Goal: Task Accomplishment & Management: Understand process/instructions

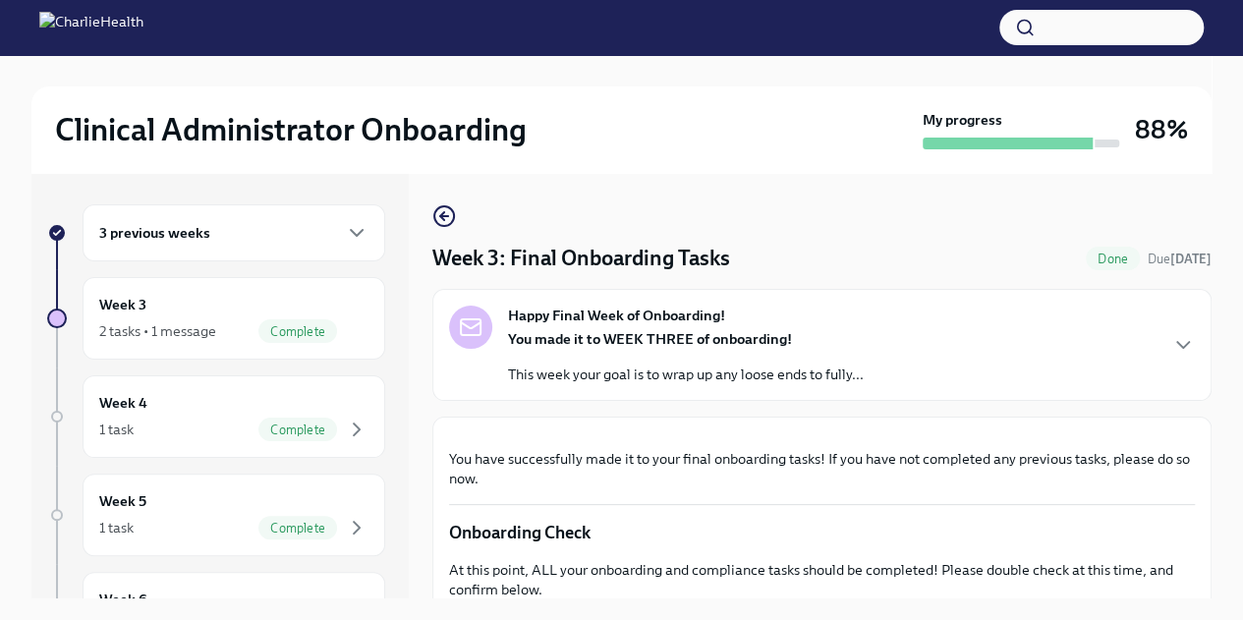
scroll to position [658, 0]
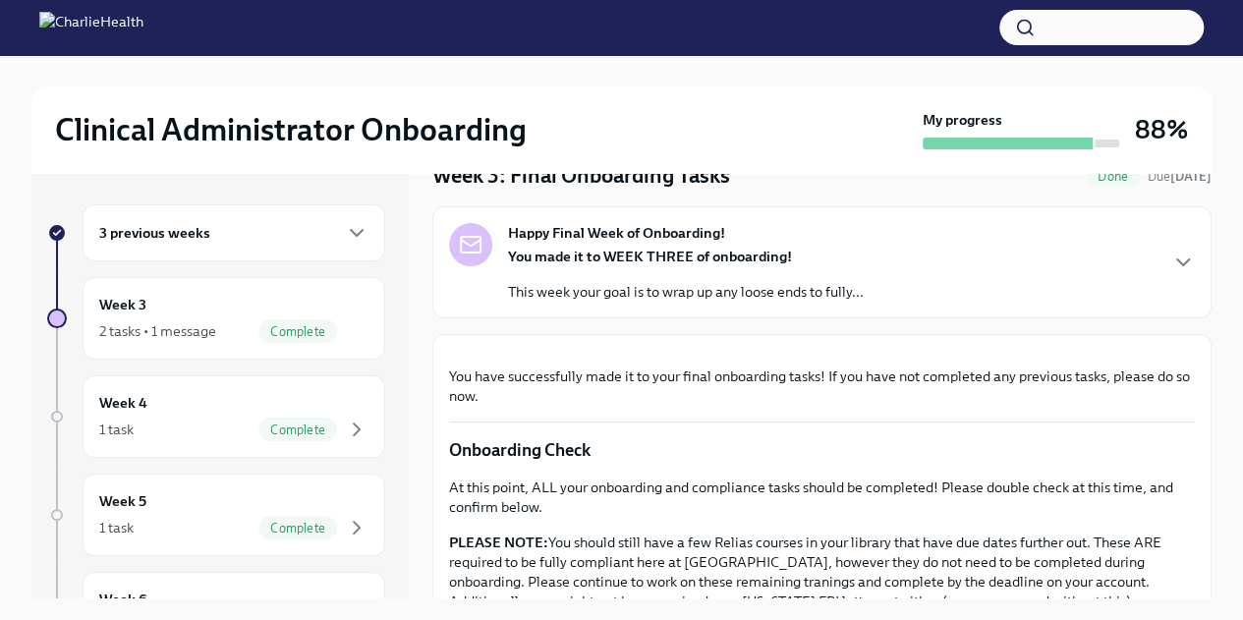
scroll to position [72, 0]
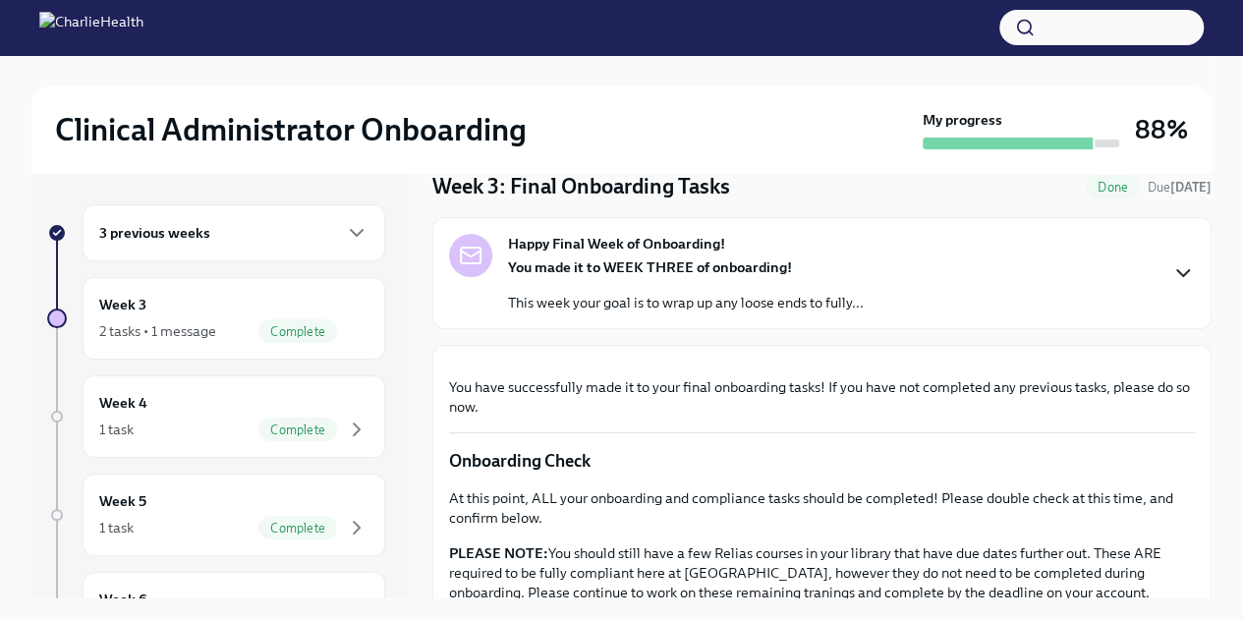
click at [1172, 276] on icon "button" at bounding box center [1184, 273] width 24 height 24
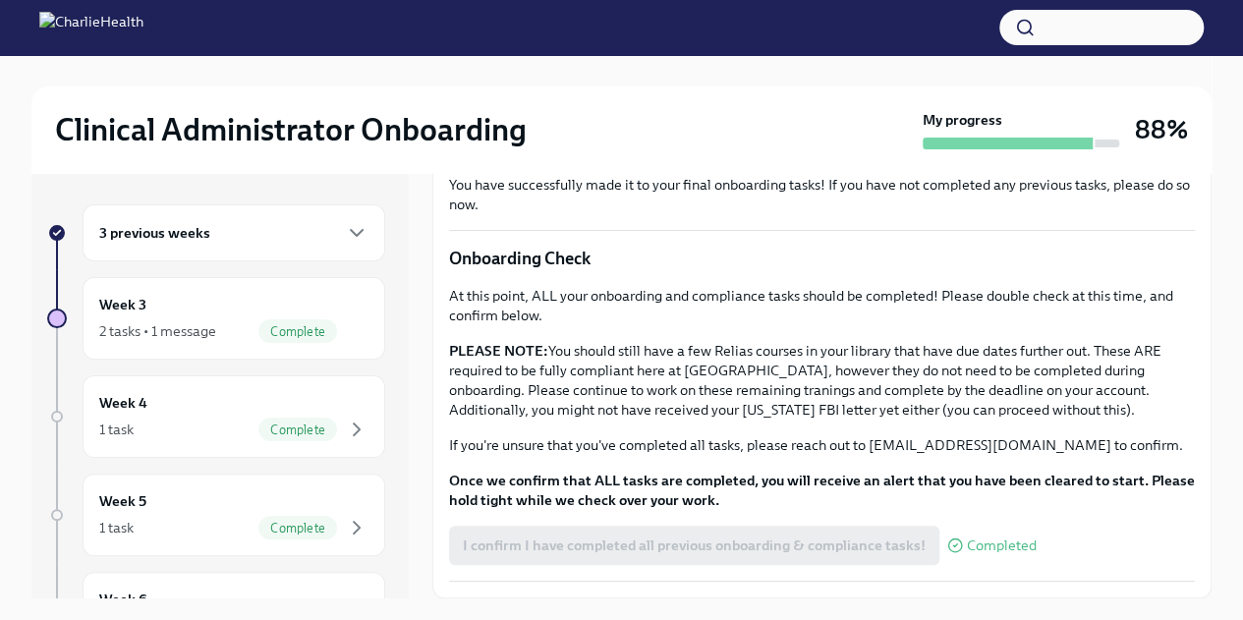
scroll to position [1145, 0]
click at [324, 302] on div "Week 3 2 tasks • 1 message Complete" at bounding box center [233, 318] width 269 height 49
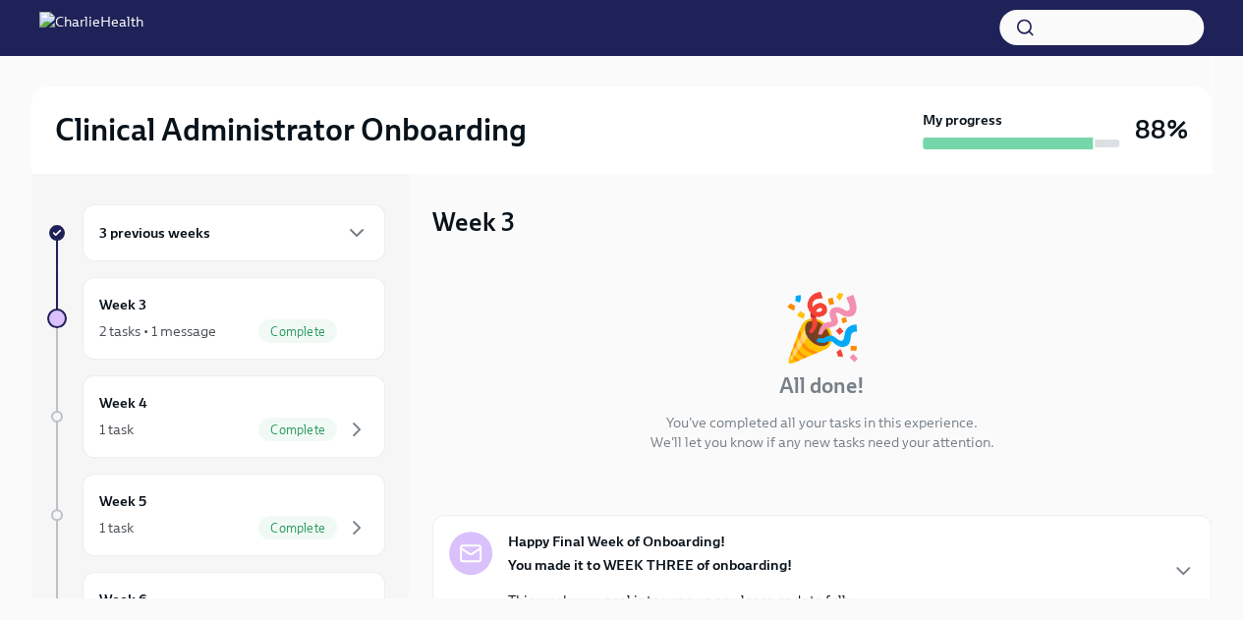
scroll to position [248, 0]
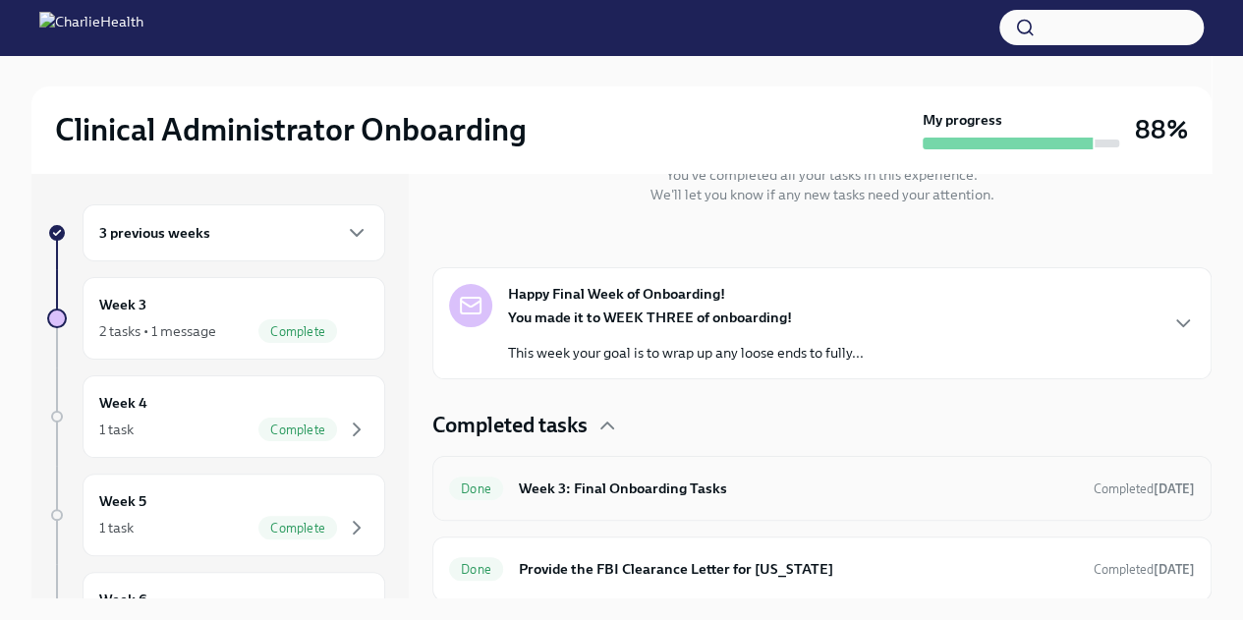
click at [855, 510] on div "Done Week 3: Final Onboarding Tasks Completed 2 days ago" at bounding box center [821, 488] width 779 height 65
click at [831, 478] on h6 "Week 3: Final Onboarding Tasks" at bounding box center [798, 489] width 559 height 22
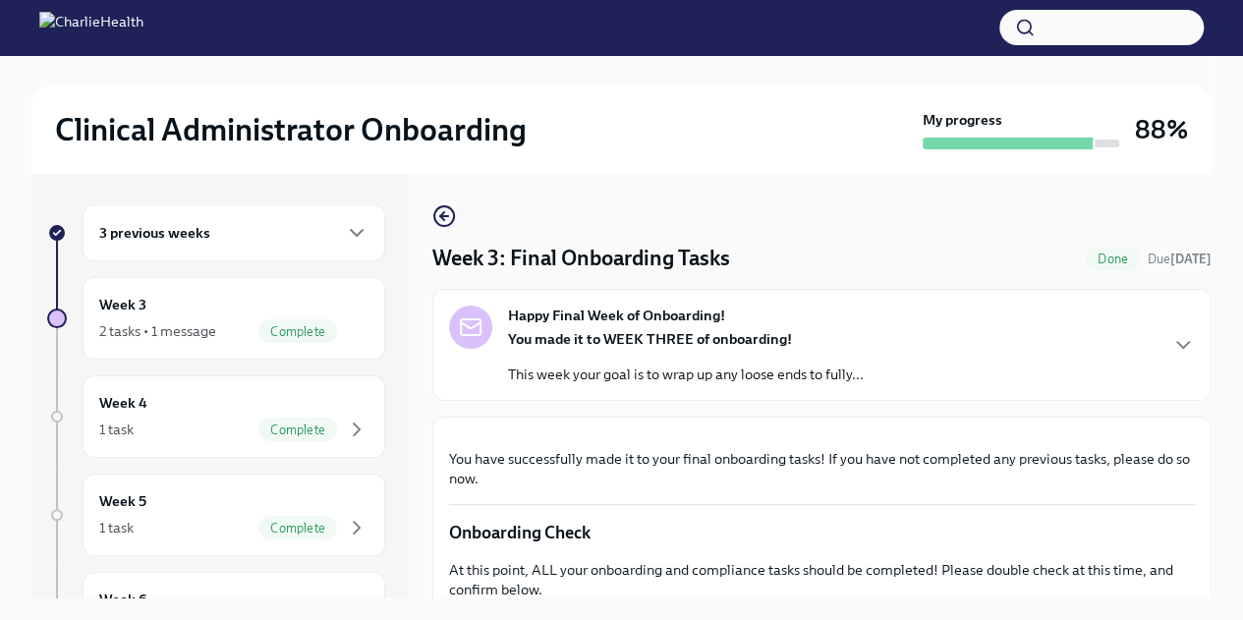
scroll to position [658, 0]
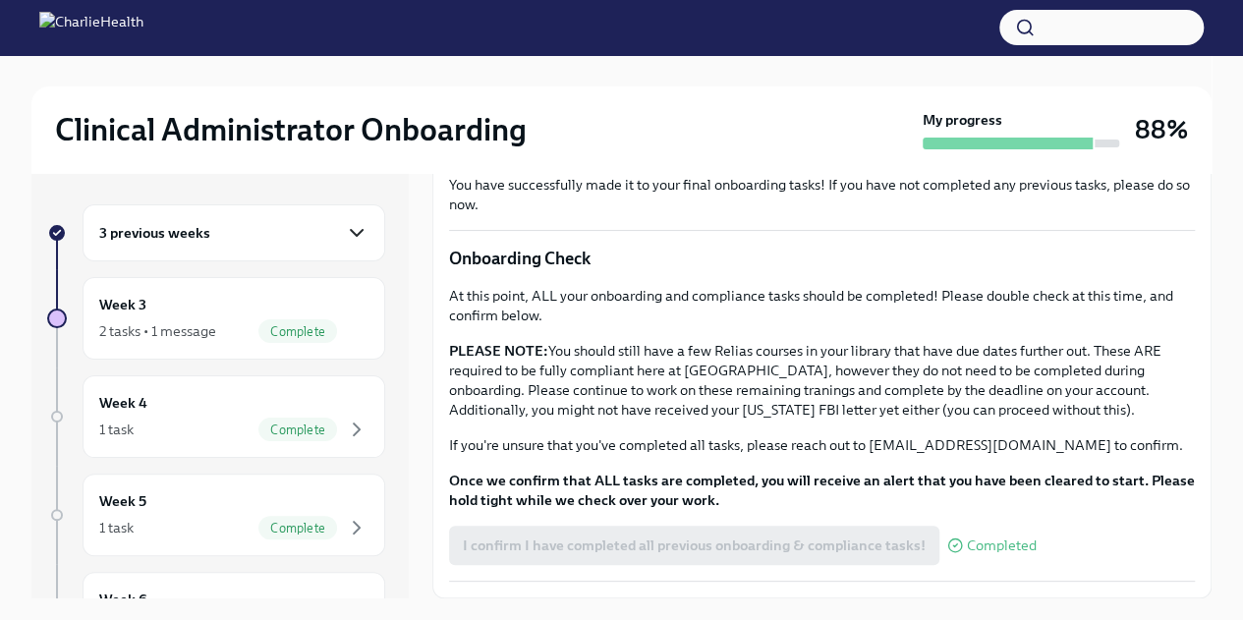
click at [351, 233] on icon "button" at bounding box center [357, 233] width 12 height 6
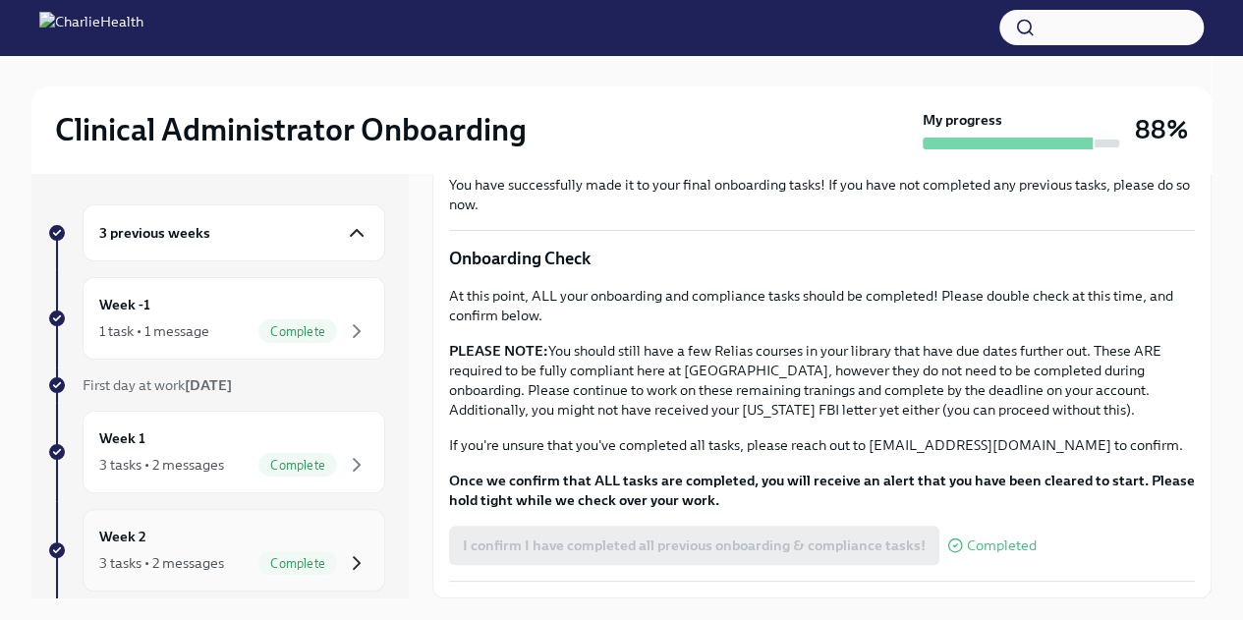
click at [352, 554] on icon "button" at bounding box center [357, 563] width 24 height 24
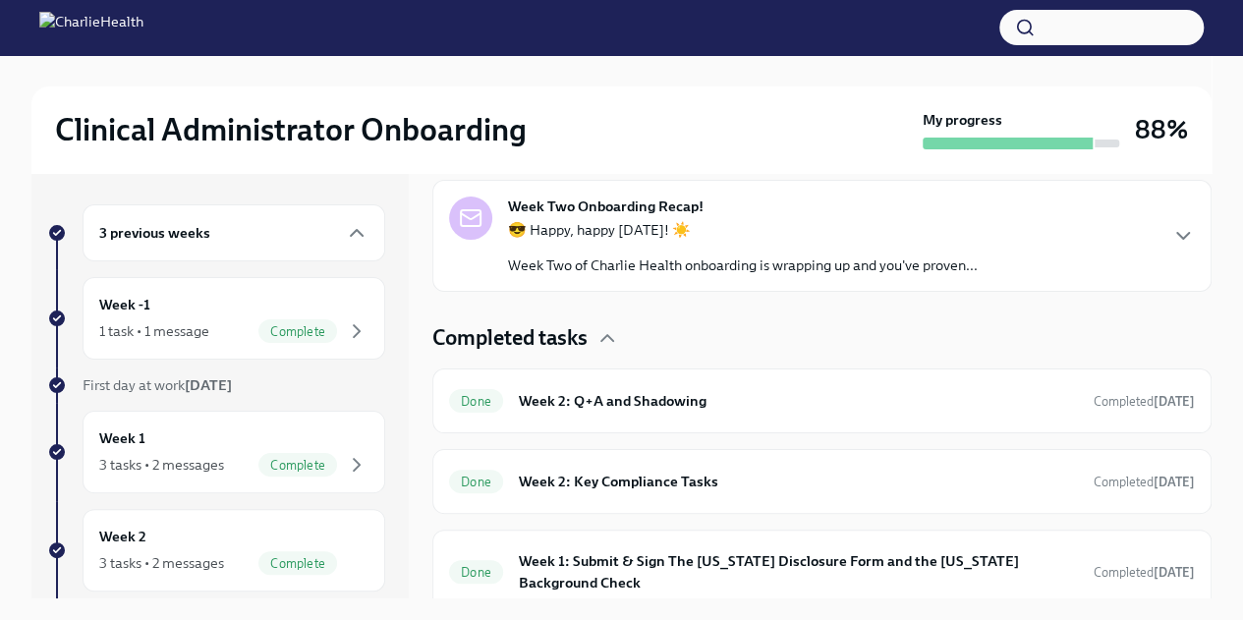
scroll to position [490, 0]
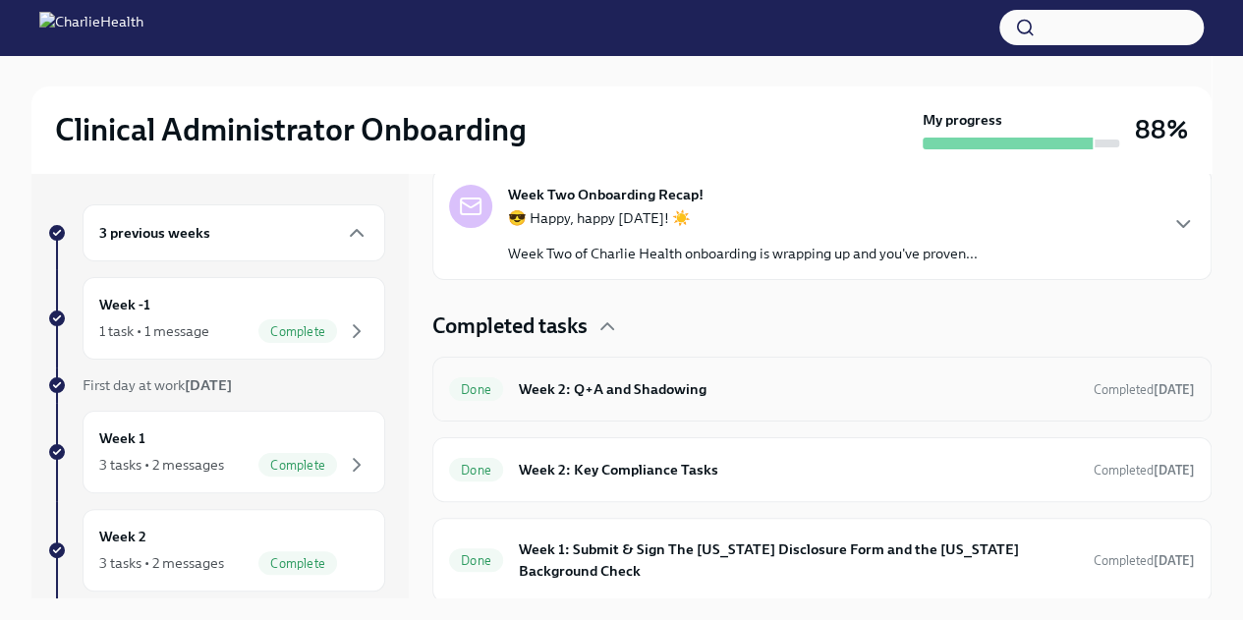
click at [735, 394] on h6 "Week 2: Q+A and Shadowing" at bounding box center [798, 389] width 559 height 22
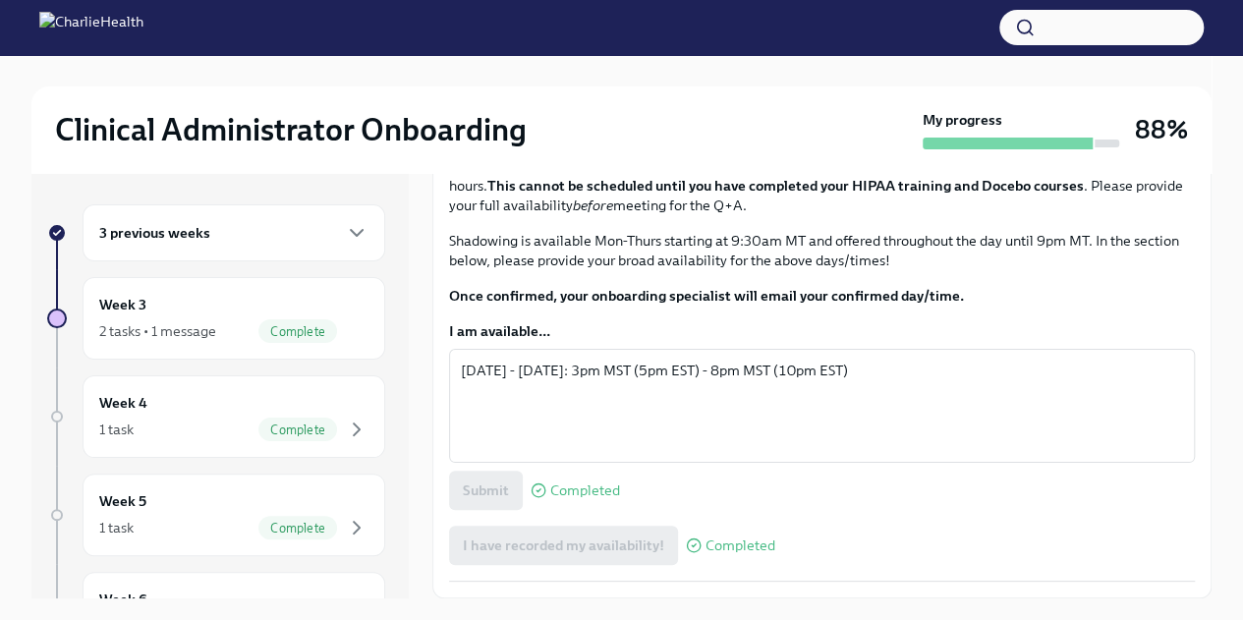
scroll to position [1132, 0]
